Goal: Find specific page/section: Find specific page/section

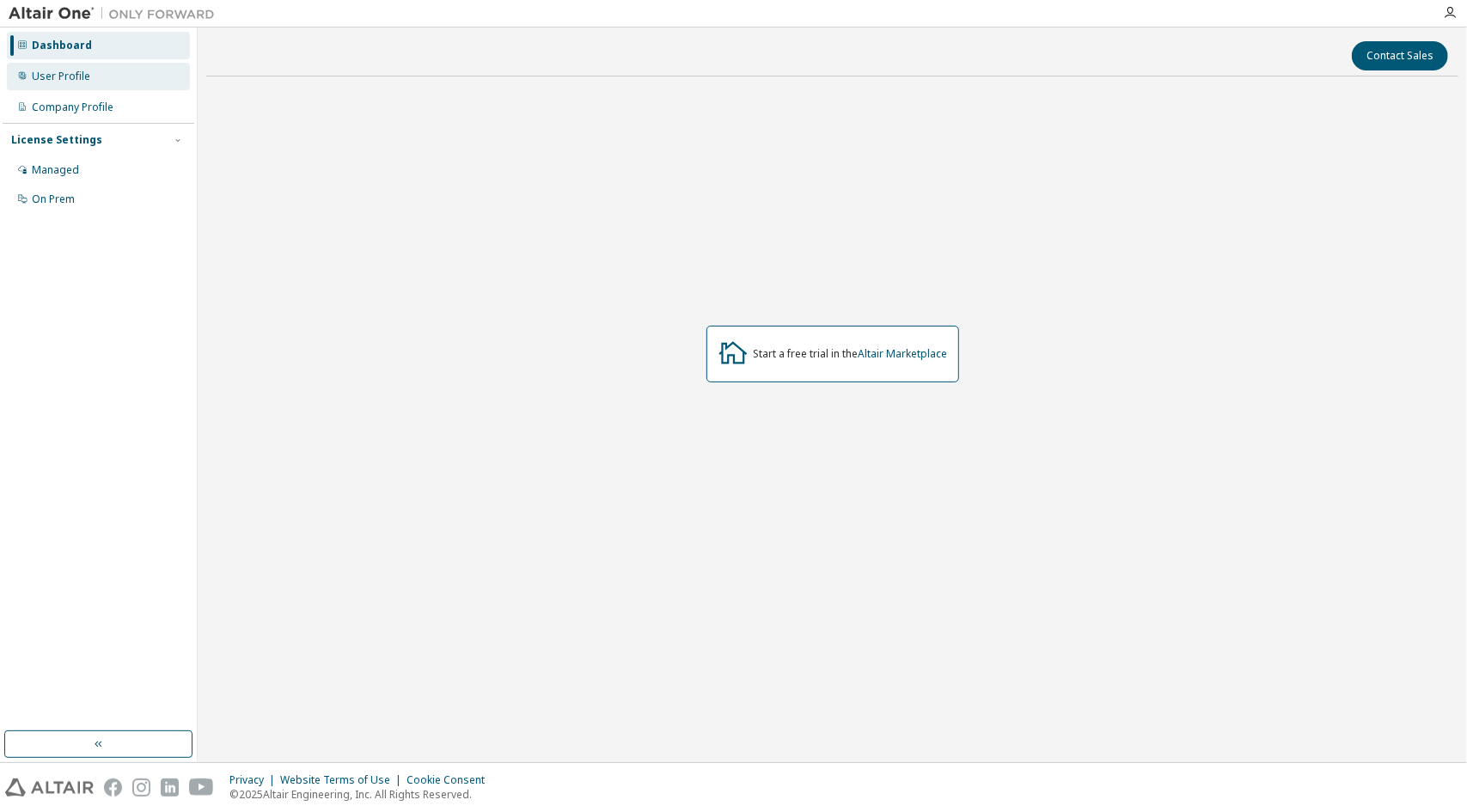
click at [128, 80] on div "User Profile" at bounding box center [98, 76] width 183 height 27
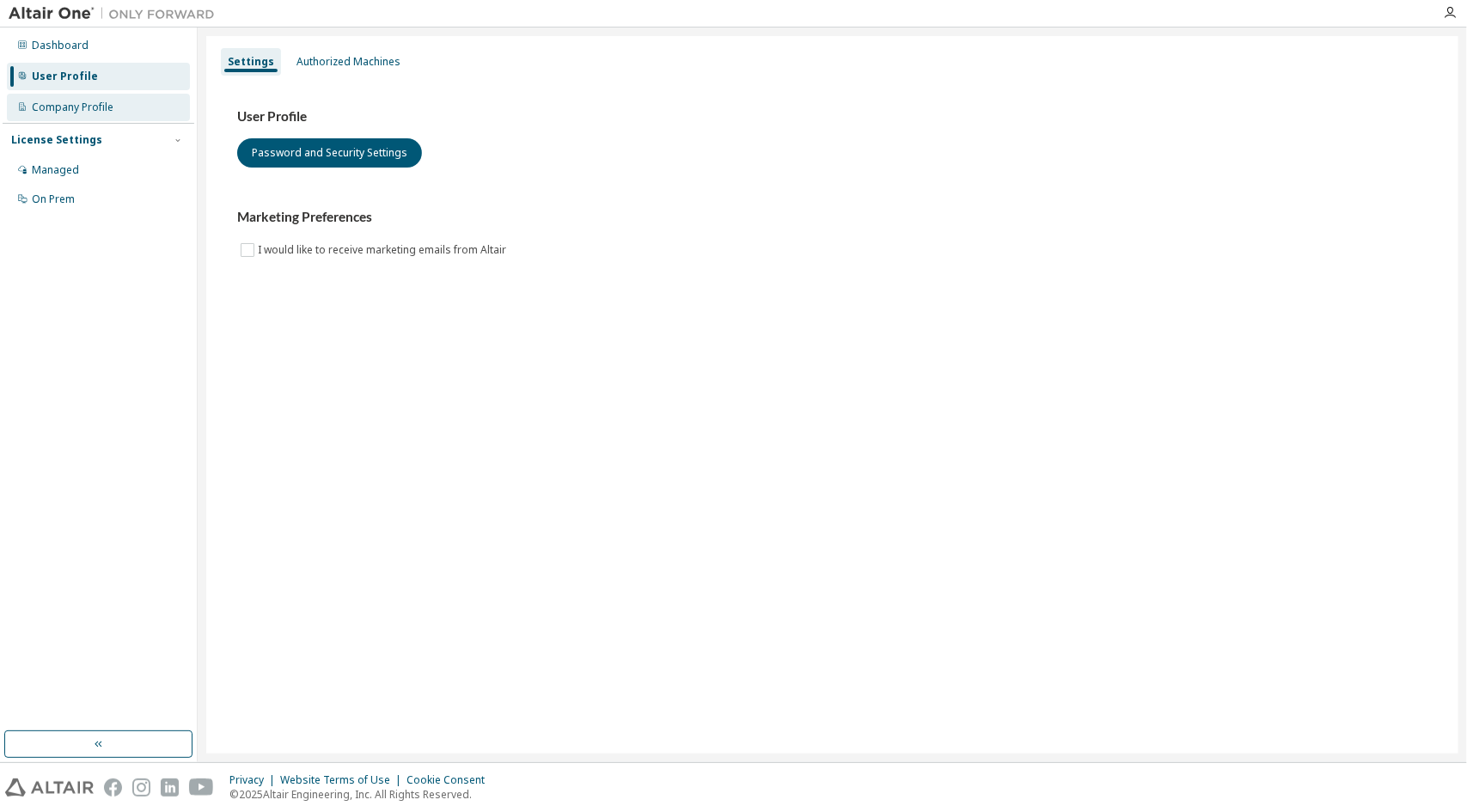
click at [98, 95] on div "Company Profile" at bounding box center [98, 107] width 183 height 27
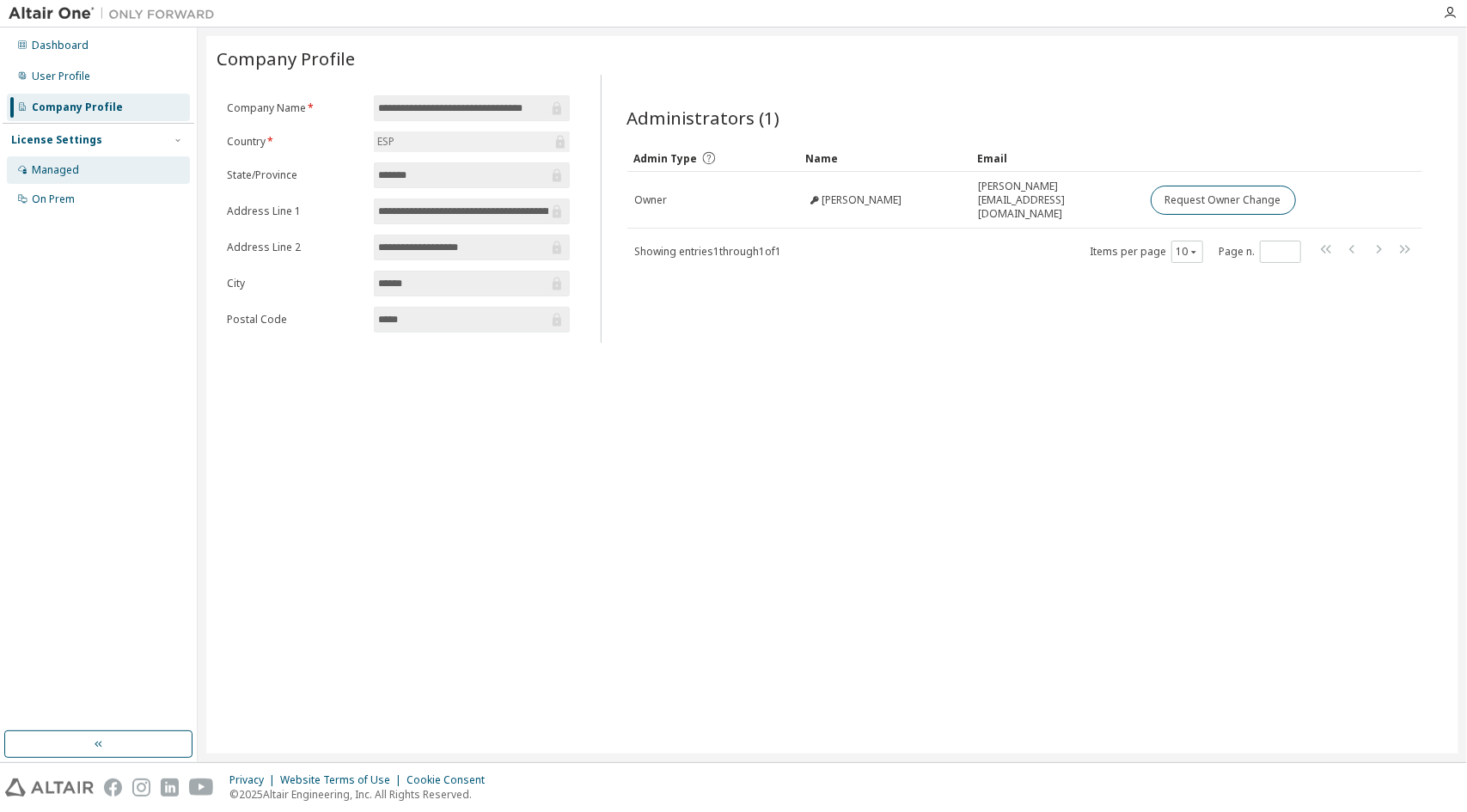
click at [84, 173] on div "Managed" at bounding box center [98, 169] width 183 height 27
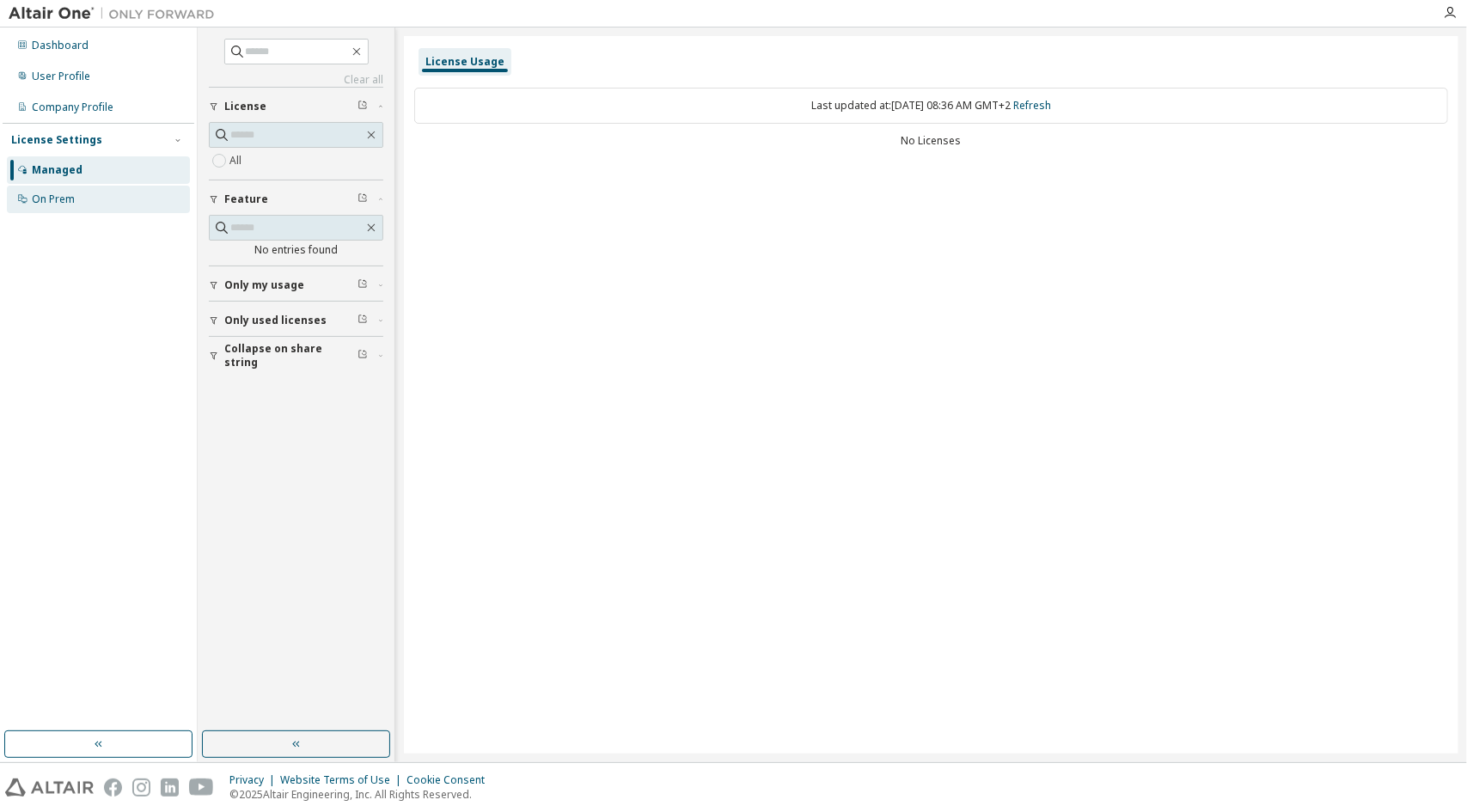
click at [56, 194] on div "On Prem" at bounding box center [53, 199] width 43 height 14
